Goal: Task Accomplishment & Management: Contribute content

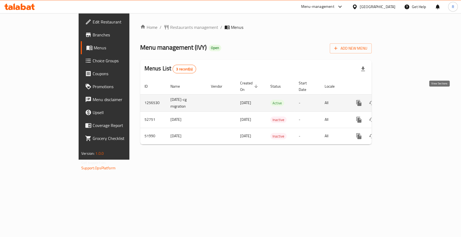
click at [401, 100] on icon "enhanced table" at bounding box center [398, 103] width 6 height 6
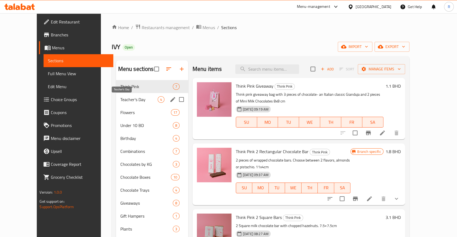
click at [120, 102] on span "Teacher's Day" at bounding box center [138, 99] width 37 height 6
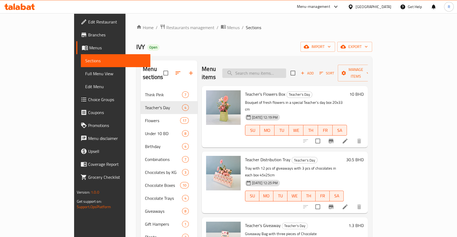
click at [272, 72] on input "search" at bounding box center [254, 73] width 64 height 9
paste input "Teacher's Acrylic Box"
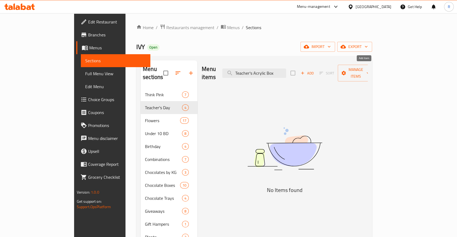
type input "Teacher's Acrylic Box"
click at [314, 71] on span "Add" at bounding box center [307, 73] width 15 height 6
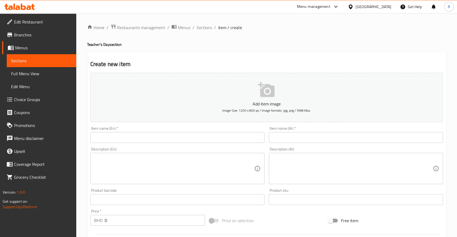
click at [156, 139] on input "text" at bounding box center [177, 137] width 174 height 11
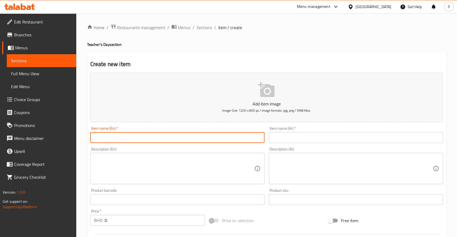
paste input "Teacher's Acrylic Box"
type input "Teacher's Acrylic Box"
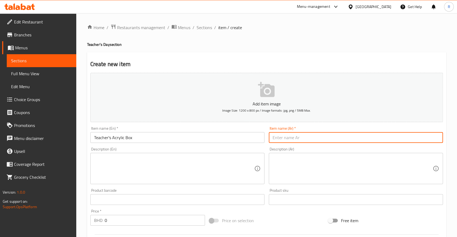
click at [287, 141] on input "text" at bounding box center [356, 137] width 174 height 11
paste input "علبة المعلم الأكرلك"
type input "علبة المعلم الأكرلك"
click at [294, 176] on textarea at bounding box center [352, 169] width 160 height 26
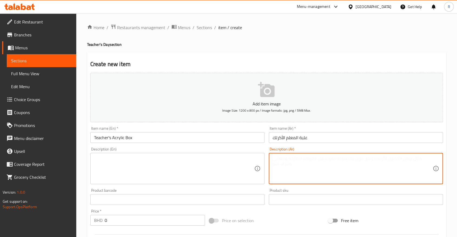
paste textarea "تحتوي كل علبة على 3 أقلام زهرة طبيعية و شوكلت بار"
type textarea "تحتوي كل علبة على 3 أقلام زهرة طبيعية و شوكلت بار"
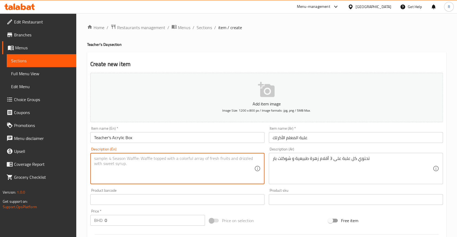
click at [163, 166] on textarea at bounding box center [174, 169] width 160 height 26
paste textarea "Acrylic box with a teacher's Day message it contains a single stem of Gerbera f…"
type textarea "Acrylic box with a teacher's Day message it contains a single stem of Gerbera f…"
click at [239, 148] on div "Description (En) Acrylic box with a teacher's Day message it contains a single …" at bounding box center [177, 166] width 174 height 37
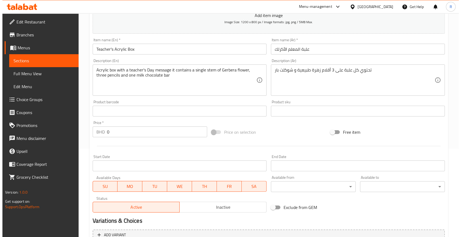
scroll to position [90, 0]
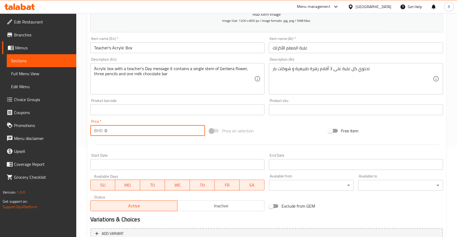
click at [125, 131] on input "0" at bounding box center [155, 130] width 100 height 11
type input "0"
type input "5.4"
click at [257, 28] on button "Add item image Image Size: 1200 x 800 px / Image formats: jpg, png / 5MB Max." at bounding box center [266, 7] width 352 height 49
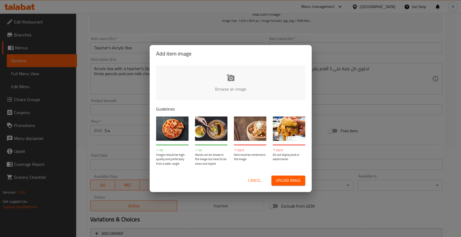
click at [226, 81] on input "file" at bounding box center [413, 91] width 514 height 51
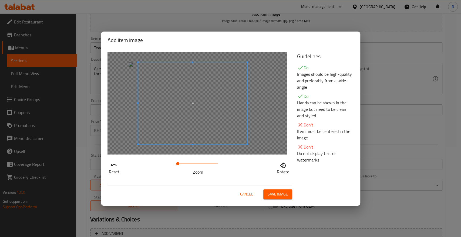
click at [236, 136] on span at bounding box center [192, 103] width 109 height 82
click at [280, 193] on span "Save image" at bounding box center [278, 194] width 20 height 7
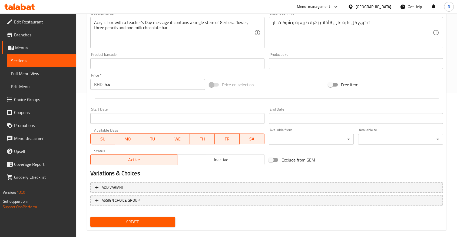
scroll to position [148, 0]
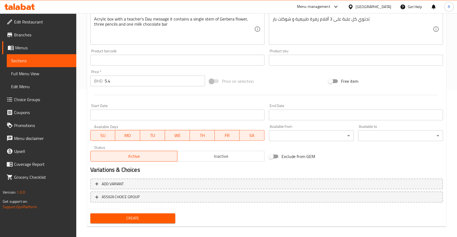
drag, startPoint x: 155, startPoint y: 213, endPoint x: 160, endPoint y: 215, distance: 4.9
click at [155, 214] on button "Create" at bounding box center [132, 219] width 85 height 10
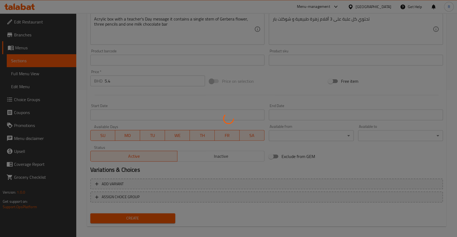
type input "0"
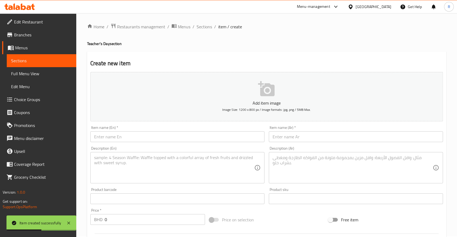
scroll to position [0, 0]
click at [205, 29] on span "Sections" at bounding box center [203, 27] width 15 height 6
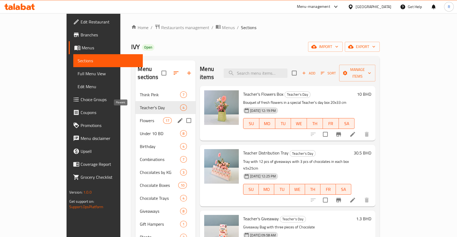
drag, startPoint x: 105, startPoint y: 112, endPoint x: 106, endPoint y: 110, distance: 2.8
click at [140, 118] on span "Flowers" at bounding box center [151, 121] width 23 height 6
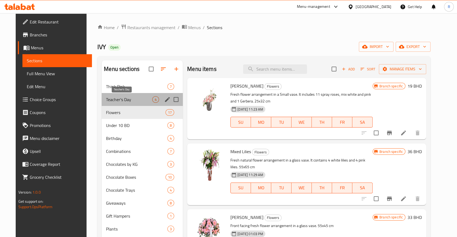
click at [106, 102] on span "Teacher's Day" at bounding box center [129, 99] width 46 height 6
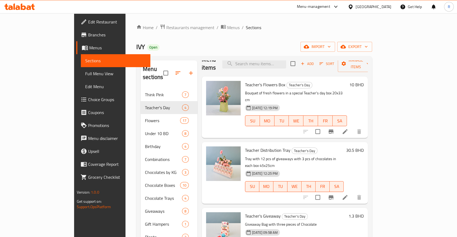
scroll to position [12, 0]
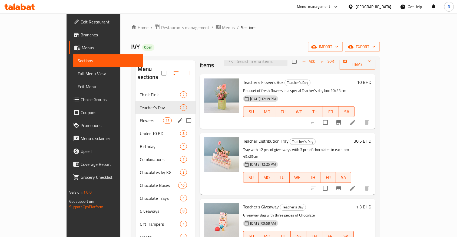
click at [140, 118] on span "Flowers" at bounding box center [151, 121] width 23 height 6
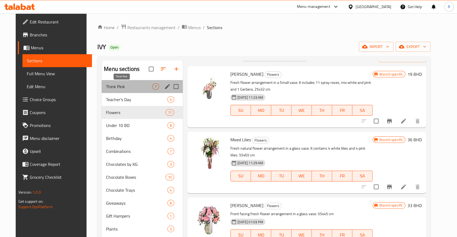
click at [108, 89] on span "Think Pink" at bounding box center [129, 86] width 46 height 6
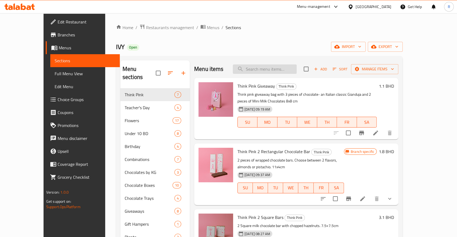
click at [277, 69] on input "search" at bounding box center [265, 69] width 64 height 9
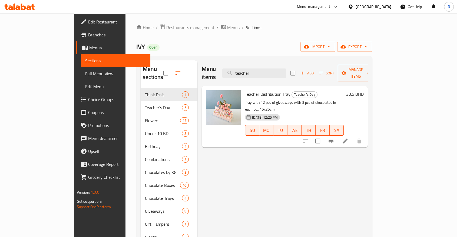
drag, startPoint x: 282, startPoint y: 69, endPoint x: 240, endPoint y: 71, distance: 41.1
click at [240, 71] on div "Menu items teacher Add Sort Manage items" at bounding box center [285, 74] width 166 height 26
paste input "Teacher's Acrylic Box"
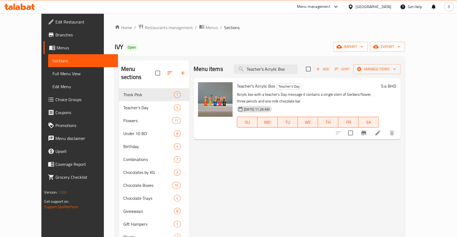
type input "Teacher's Acrylic Box"
